Goal: Information Seeking & Learning: Learn about a topic

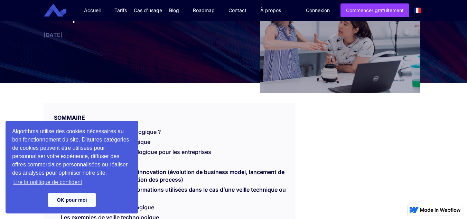
scroll to position [263, 0]
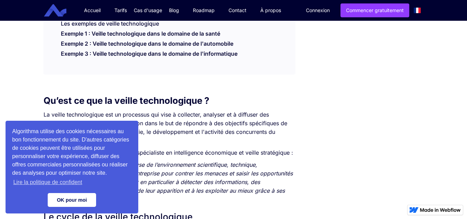
click at [75, 200] on link "OK pour moi" at bounding box center [72, 200] width 48 height 14
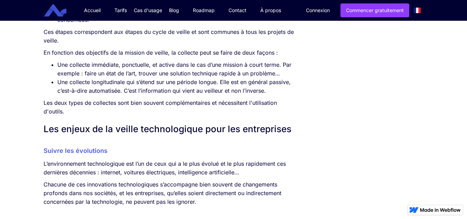
scroll to position [591, 0]
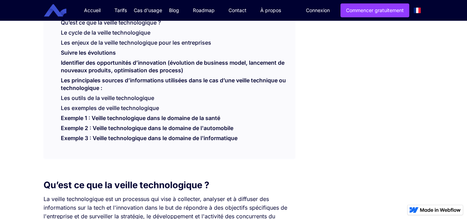
scroll to position [180, 0]
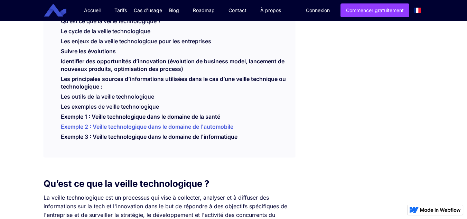
click at [164, 128] on link "Exemple 2 : Veille technologique dans le domaine de l'automobile" at bounding box center [147, 128] width 173 height 10
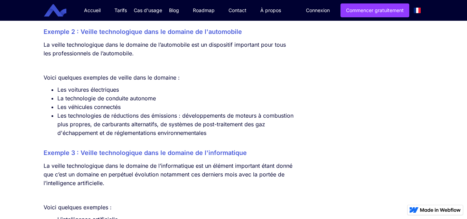
scroll to position [1980, 0]
